Goal: Communication & Community: Participate in discussion

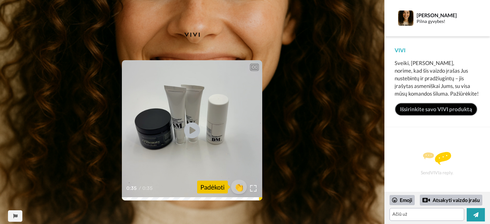
click at [421, 108] on link "Išsirinkite savo VIVI produktą" at bounding box center [435, 109] width 83 height 13
click at [416, 216] on textarea "Ačiū už" at bounding box center [426, 214] width 75 height 13
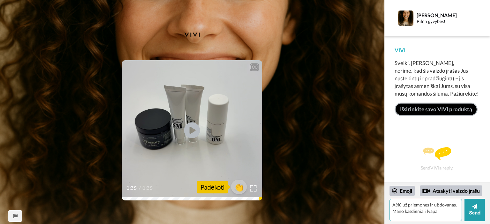
drag, startPoint x: 440, startPoint y: 211, endPoint x: 421, endPoint y: 211, distance: 19.8
click at [421, 211] on textarea "Ačiū už priemones ir už dovanas. Mano kasdieniaii lvapai" at bounding box center [425, 210] width 72 height 22
click at [458, 205] on textarea "Ačiū už priemones ir už dovanas. Mano kasdieninis kvapas yra Nr.4." at bounding box center [425, 210] width 72 height 22
drag, startPoint x: 409, startPoint y: 217, endPoint x: 415, endPoint y: 217, distance: 5.2
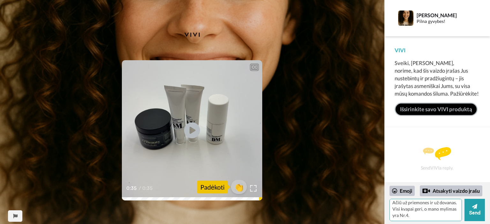
click at [412, 217] on textarea "Ačiū už priemones ir už dovanas. Visi kvapai geri, o mano mylimas yra Nr.4." at bounding box center [425, 210] width 72 height 22
click at [411, 215] on textarea "Ačiū už priemones ir už dovanas. Visi kvapai geri, o mano mylimas yra Nr.4." at bounding box center [425, 210] width 72 height 22
click at [408, 216] on textarea "Ačiū už priemones ir už dovanas. Visi kvapai geri, o mano mylimas yra Nr.4." at bounding box center [425, 210] width 72 height 22
click at [412, 218] on textarea "Ačiū už priemones ir už dovanas. Visi kvapai geri, o mano mylimas yra Nr.4, kur…" at bounding box center [425, 210] width 72 height 22
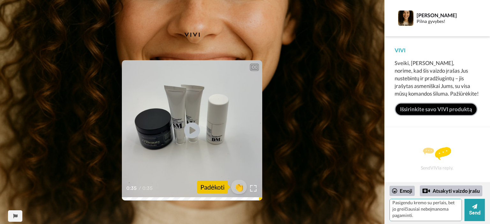
click at [425, 215] on textarea "Ačiū už priemones ir už dovanas. Visi kvapai geri, o mano mylimas yra Nr.4, kur…" at bounding box center [425, 210] width 72 height 22
click at [420, 209] on textarea "Ačiū už priemones ir už dovanas. Visi kvapai geri, o mano mylimas yra Nr.4, kur…" at bounding box center [425, 210] width 72 height 22
click at [412, 202] on textarea "Ačiū už priemones ir už dovanas. Visi kvapai geri, o mano mylimas yra Nr.4, kur…" at bounding box center [425, 210] width 72 height 22
drag, startPoint x: 419, startPoint y: 209, endPoint x: 444, endPoint y: 215, distance: 25.3
click at [444, 215] on textarea "Ačiū už priemones ir už dovanas. Visi kvapai geri, o mano mylimas yra Nr.4, kur…" at bounding box center [425, 210] width 72 height 22
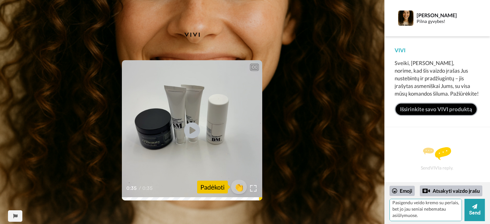
click at [416, 216] on textarea "Ačiū už priemones ir už dovanas. Visi kvapai geri, o mano mylimas yra Nr.4, kur…" at bounding box center [425, 210] width 72 height 22
click at [452, 215] on textarea "Ačiū už priemones ir už dovanas. Visi kvapai geri, o mano mylimas yra Nr.4, kur…" at bounding box center [425, 210] width 72 height 22
drag, startPoint x: 407, startPoint y: 217, endPoint x: 388, endPoint y: 216, distance: 19.1
click at [388, 216] on div "[PERSON_NAME] vaizdo įrašu Ačiū už priemones ir už dovanas. Visi kvapai geri, o…" at bounding box center [437, 203] width 106 height 41
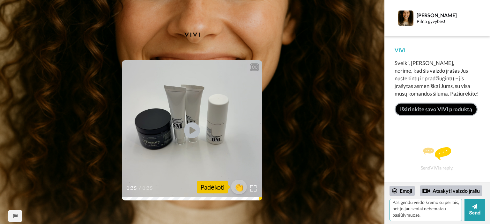
scroll to position [28, 0]
type textarea "Ačiū už priemones ir už dovanas. Visi kvapai geri, o mano mylimas yra Nr.4, kur…"
click at [479, 209] on button "Send" at bounding box center [474, 210] width 20 height 22
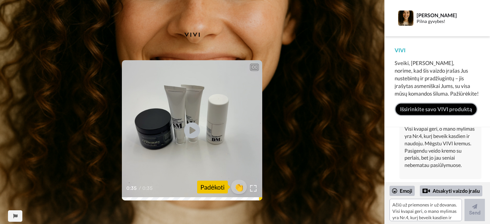
scroll to position [46, 0]
